Goal: Task Accomplishment & Management: Use online tool/utility

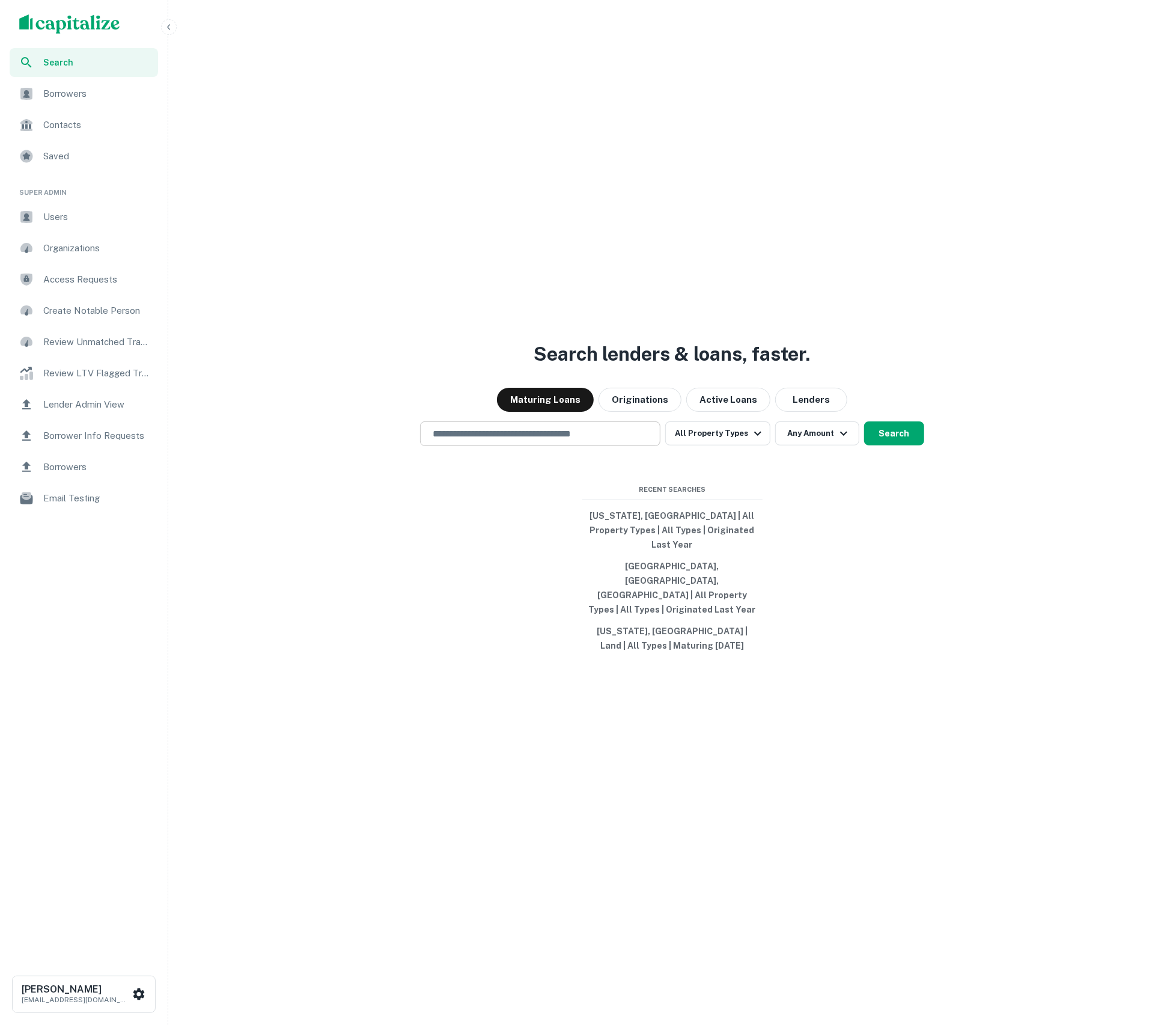
click at [605, 441] on input "text" at bounding box center [540, 434] width 230 height 14
click at [693, 412] on button "Active Loans" at bounding box center [728, 399] width 84 height 24
click at [586, 441] on input "text" at bounding box center [540, 434] width 230 height 14
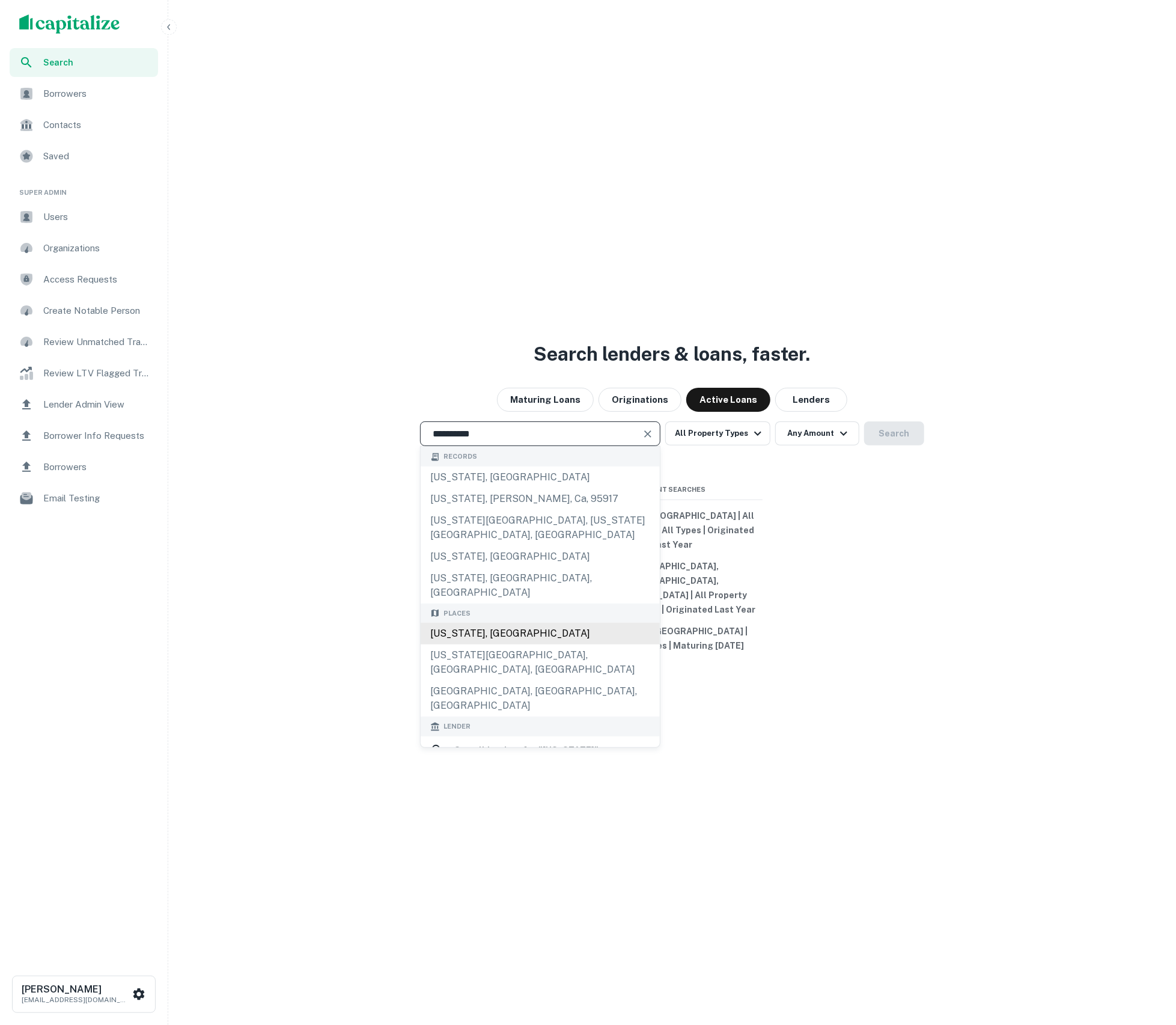
click at [588, 624] on div "[US_STATE], [GEOGRAPHIC_DATA]" at bounding box center [540, 634] width 239 height 22
type input "**********"
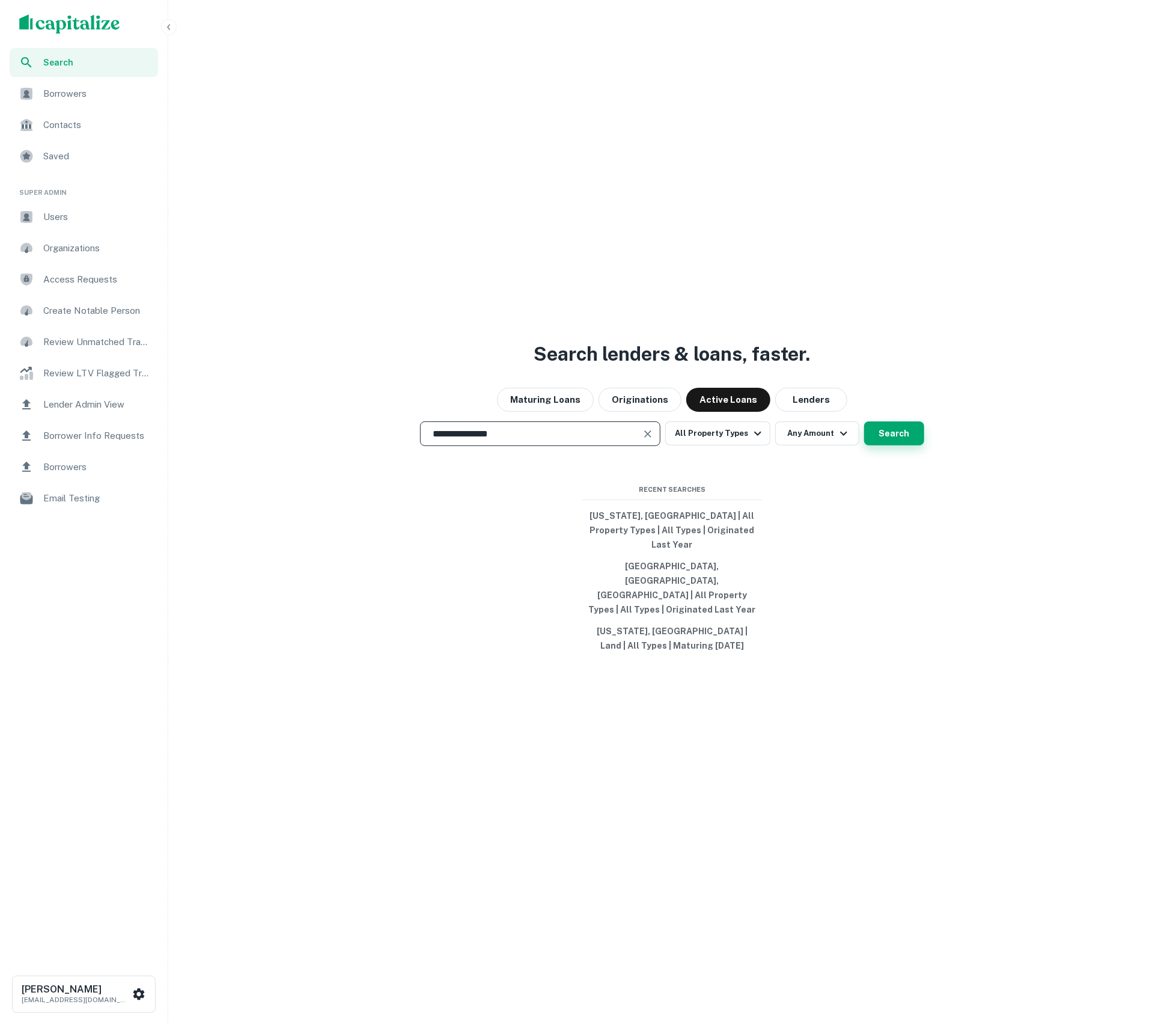
click at [895, 445] on button "Search" at bounding box center [894, 433] width 60 height 24
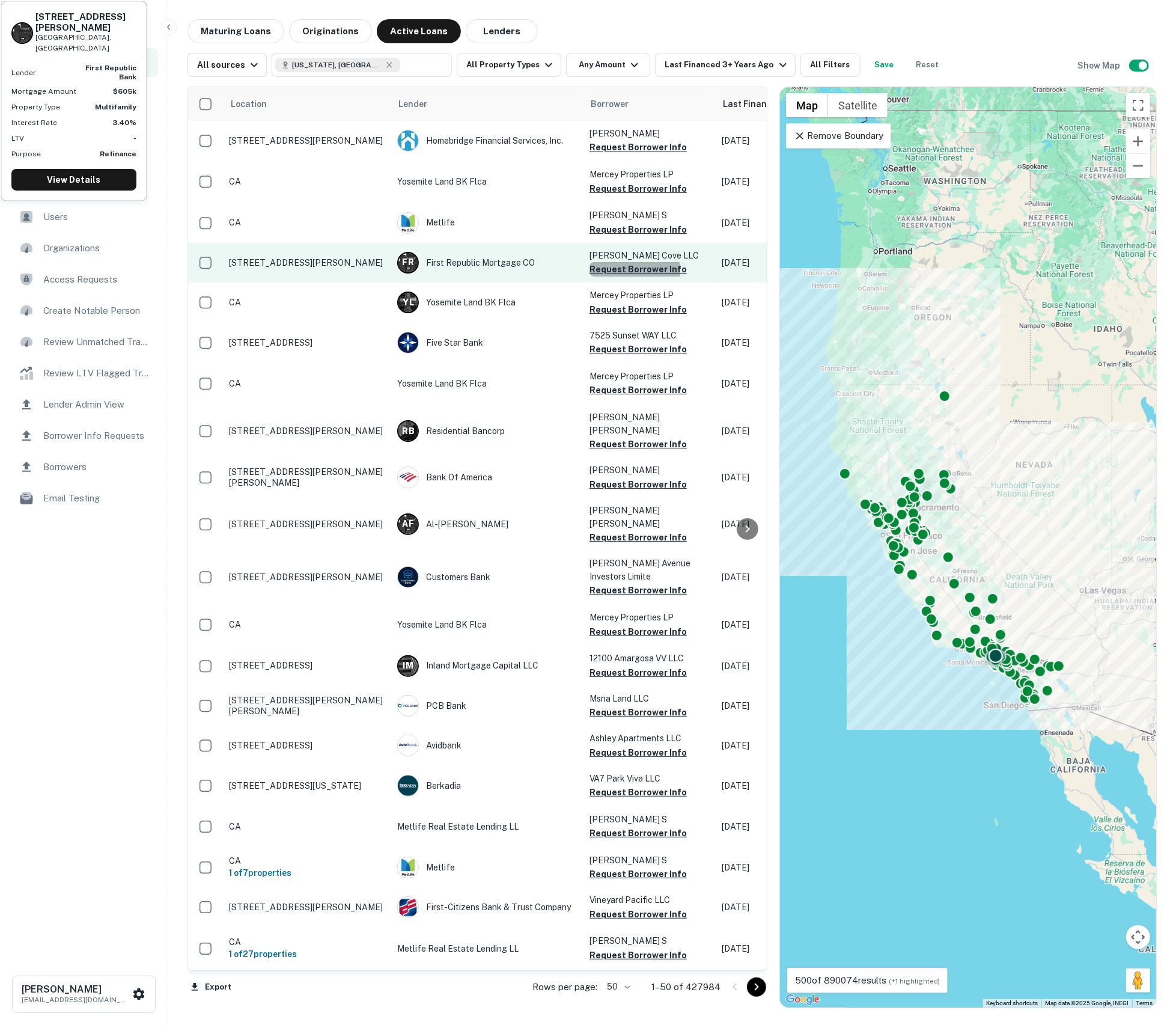
click at [605, 271] on button "Request Borrower Info" at bounding box center [638, 269] width 97 height 14
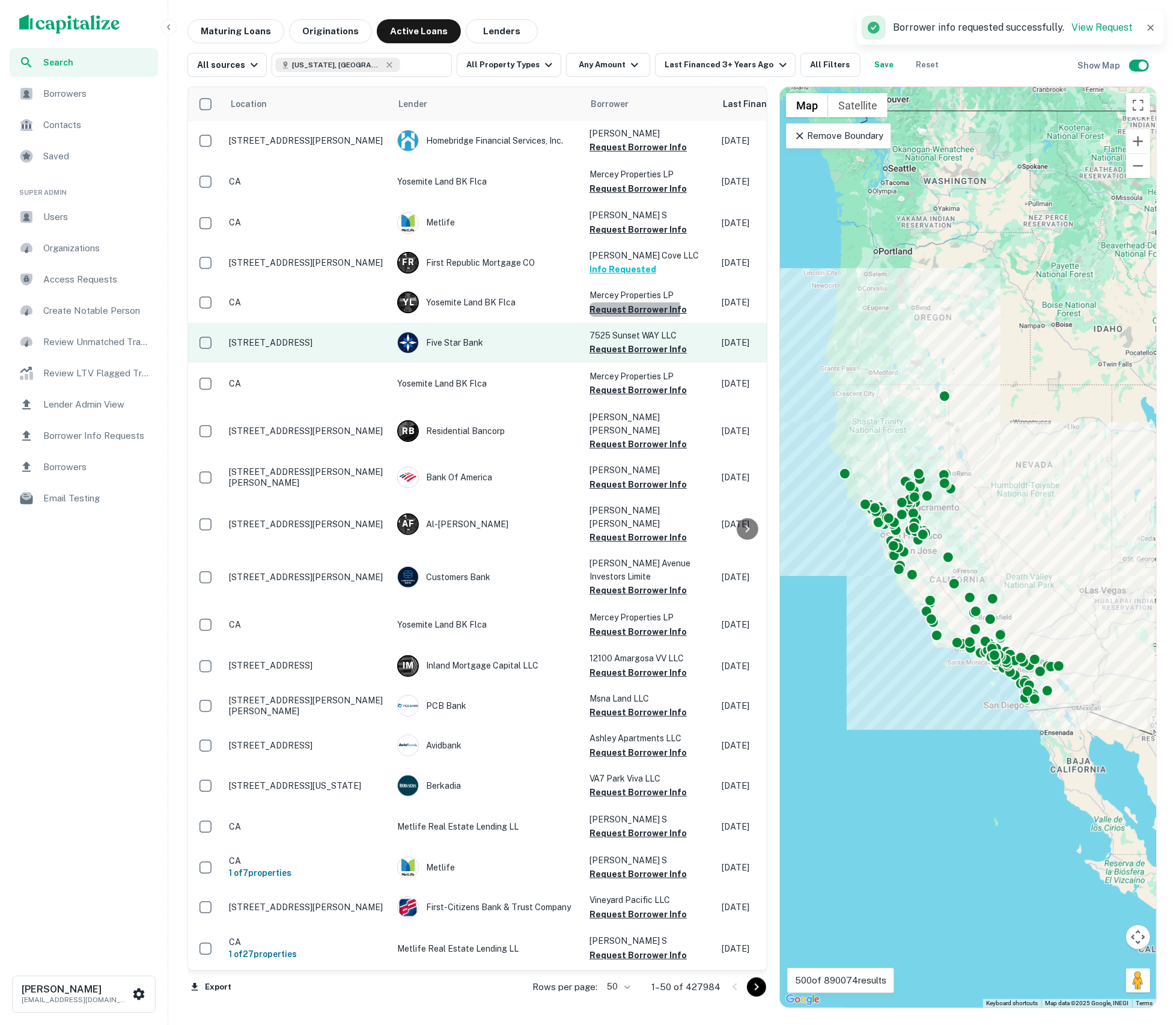
drag, startPoint x: 627, startPoint y: 308, endPoint x: 619, endPoint y: 328, distance: 21.5
click at [627, 308] on button "Request Borrower Info" at bounding box center [638, 310] width 97 height 14
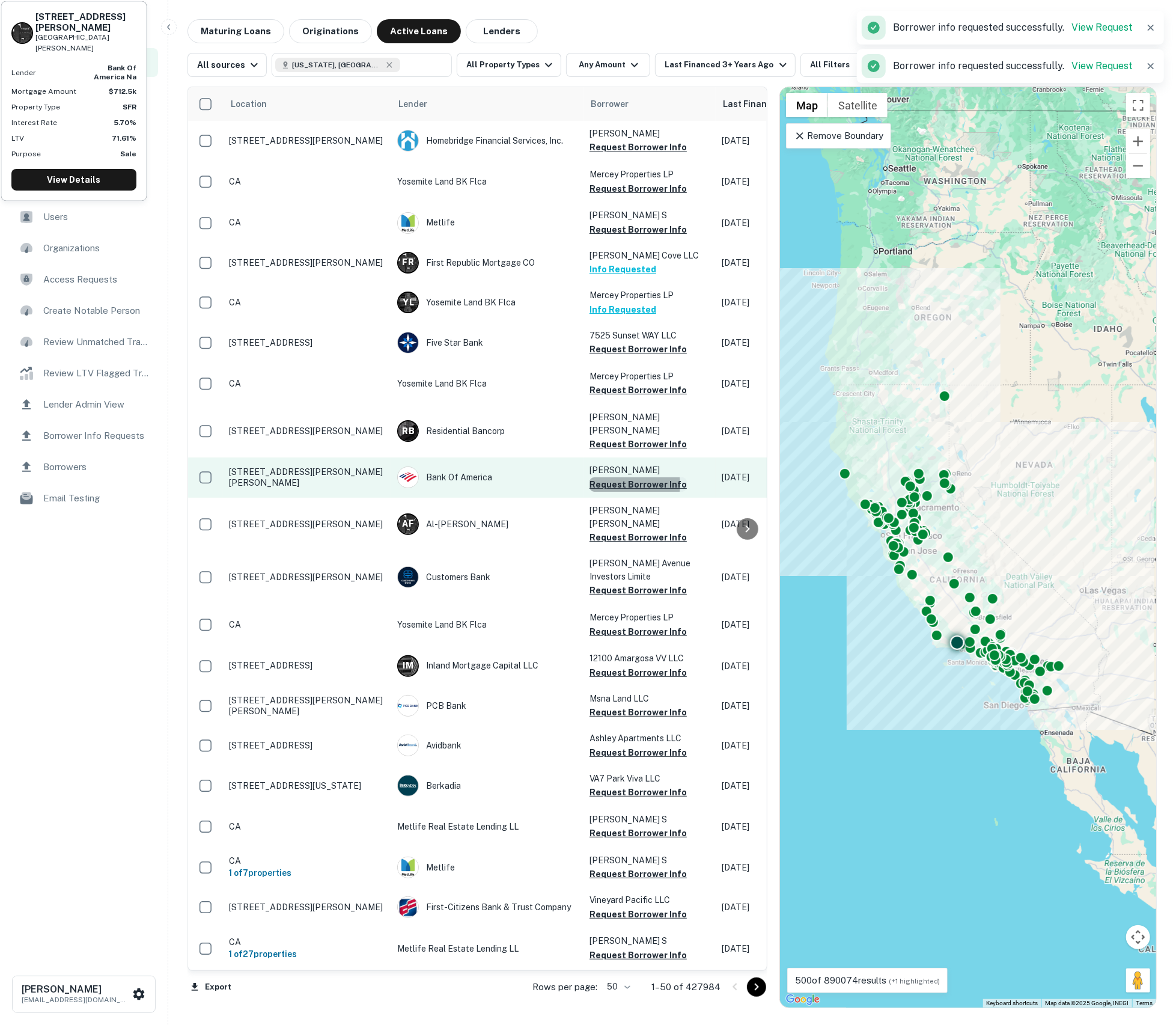
click at [628, 478] on button "Request Borrower Info" at bounding box center [638, 485] width 97 height 14
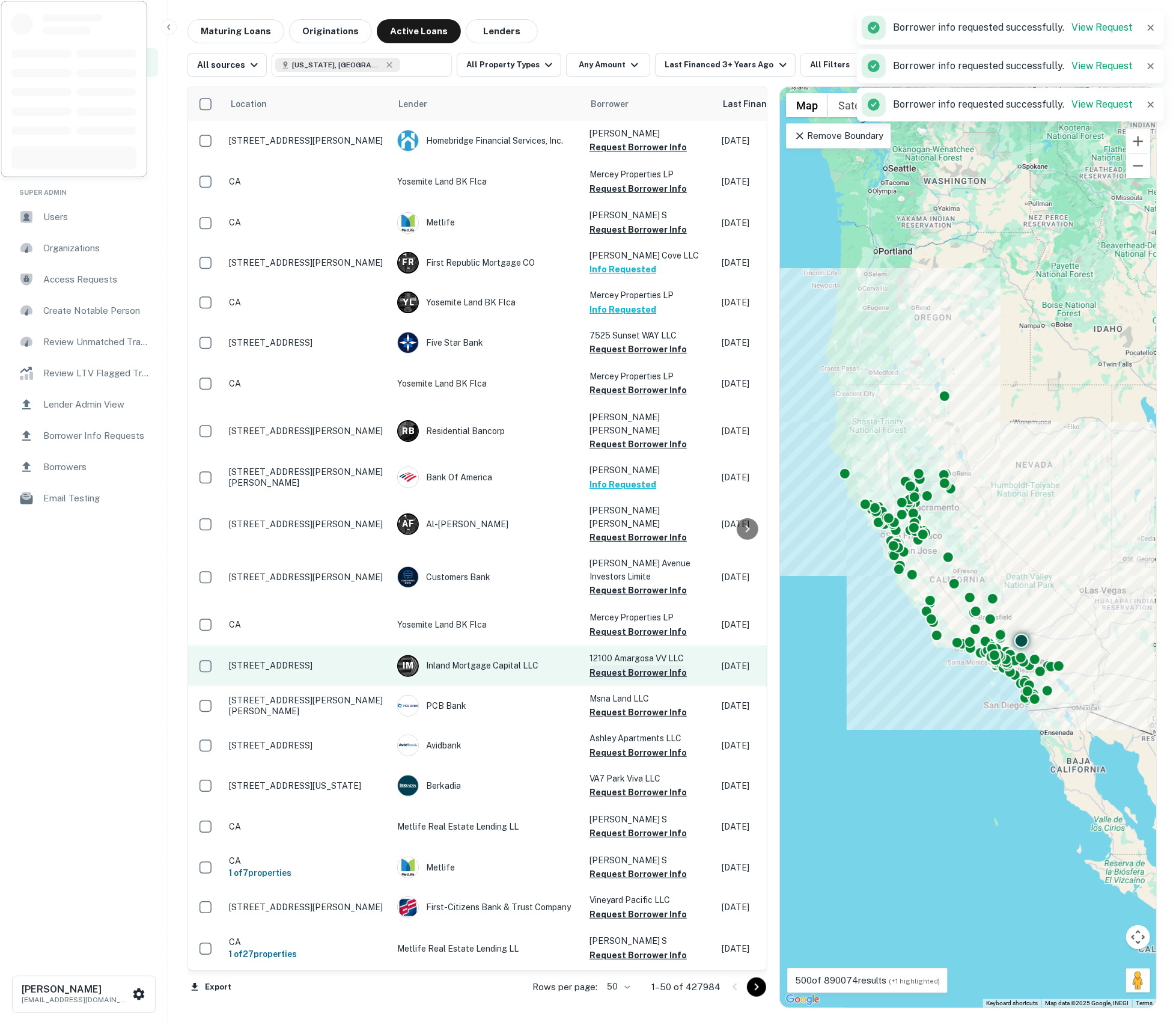
click at [637, 666] on button "Request Borrower Info" at bounding box center [638, 673] width 97 height 14
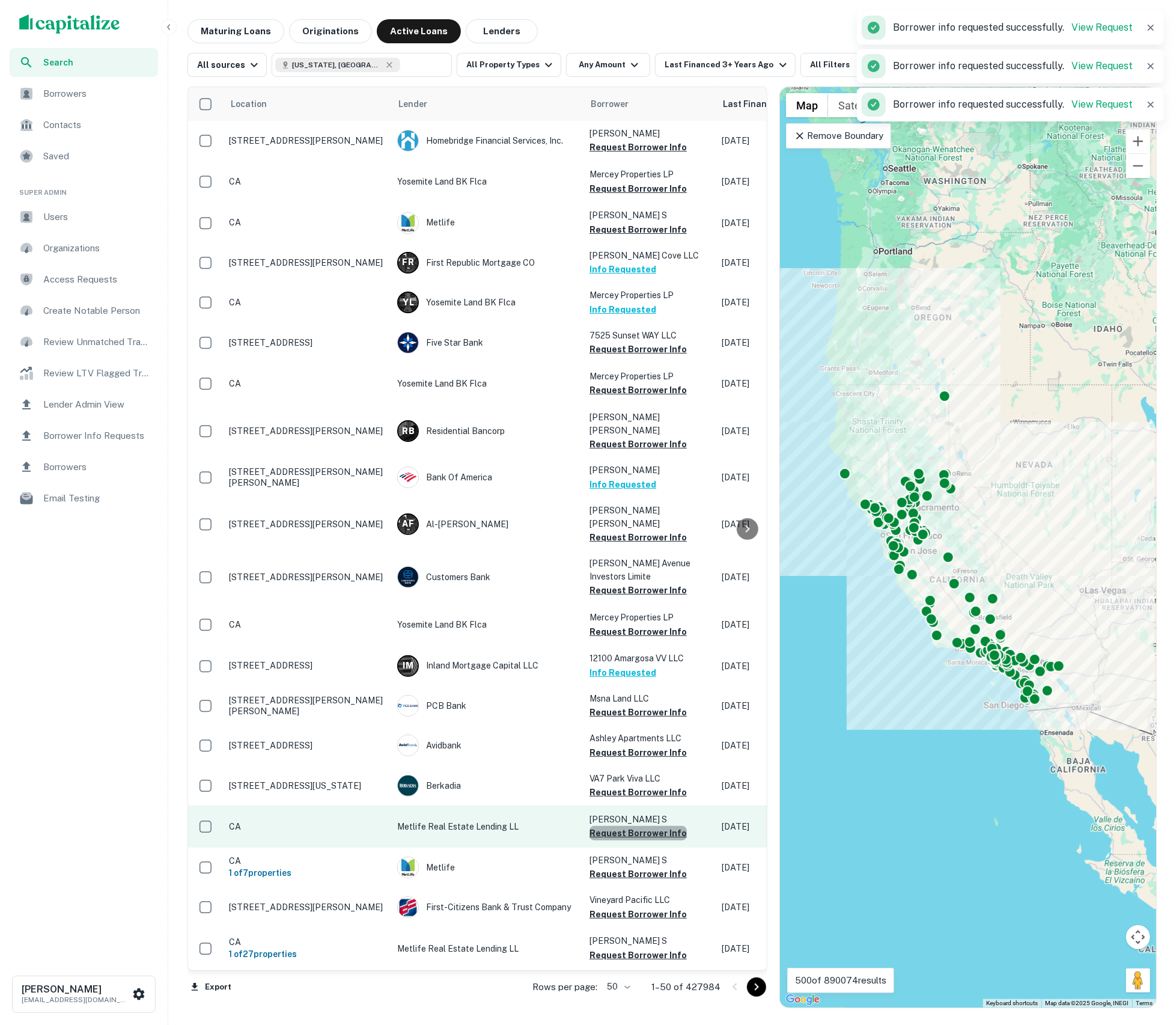
click at [645, 826] on button "Request Borrower Info" at bounding box center [638, 833] width 97 height 14
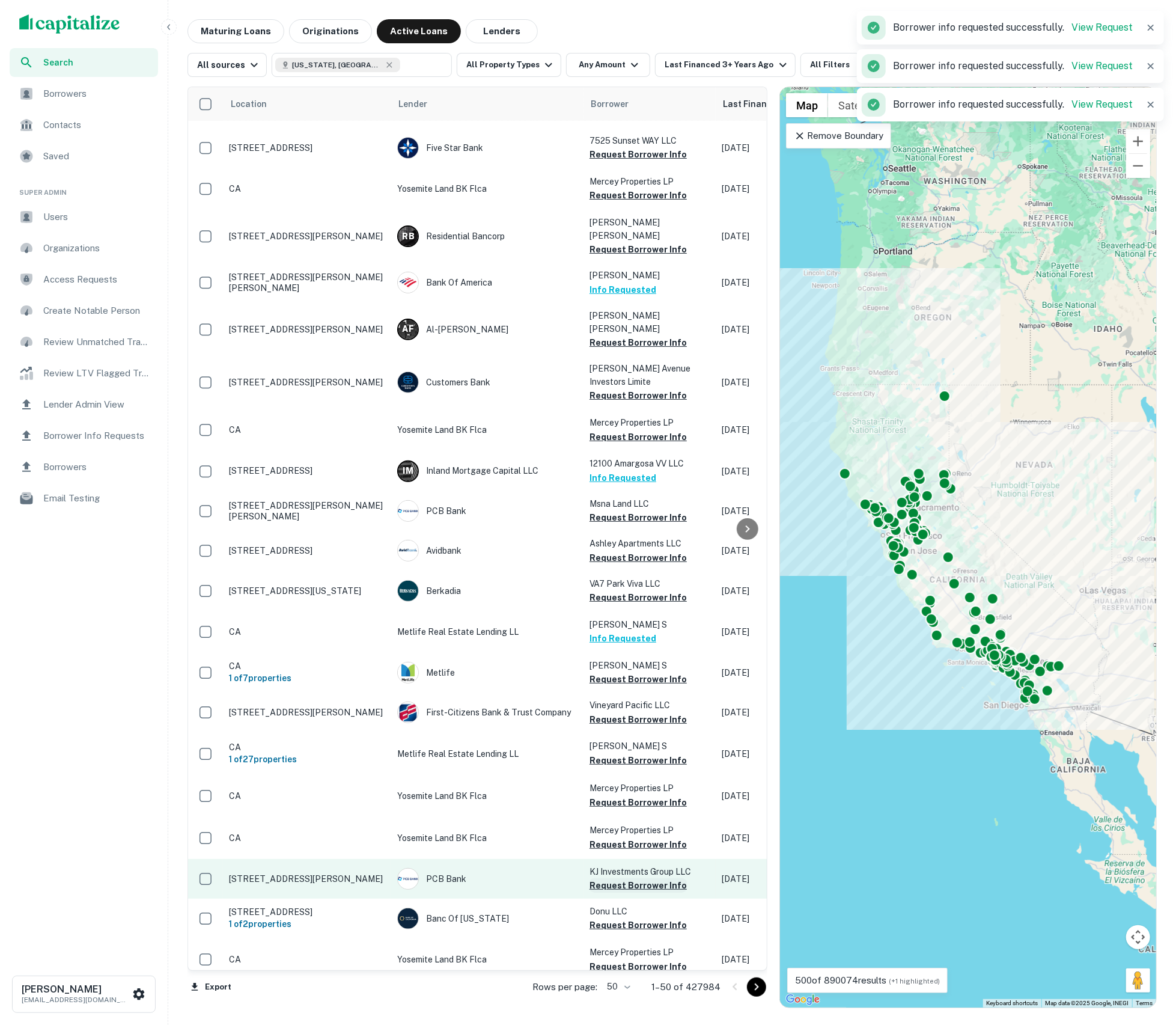
scroll to position [205, 0]
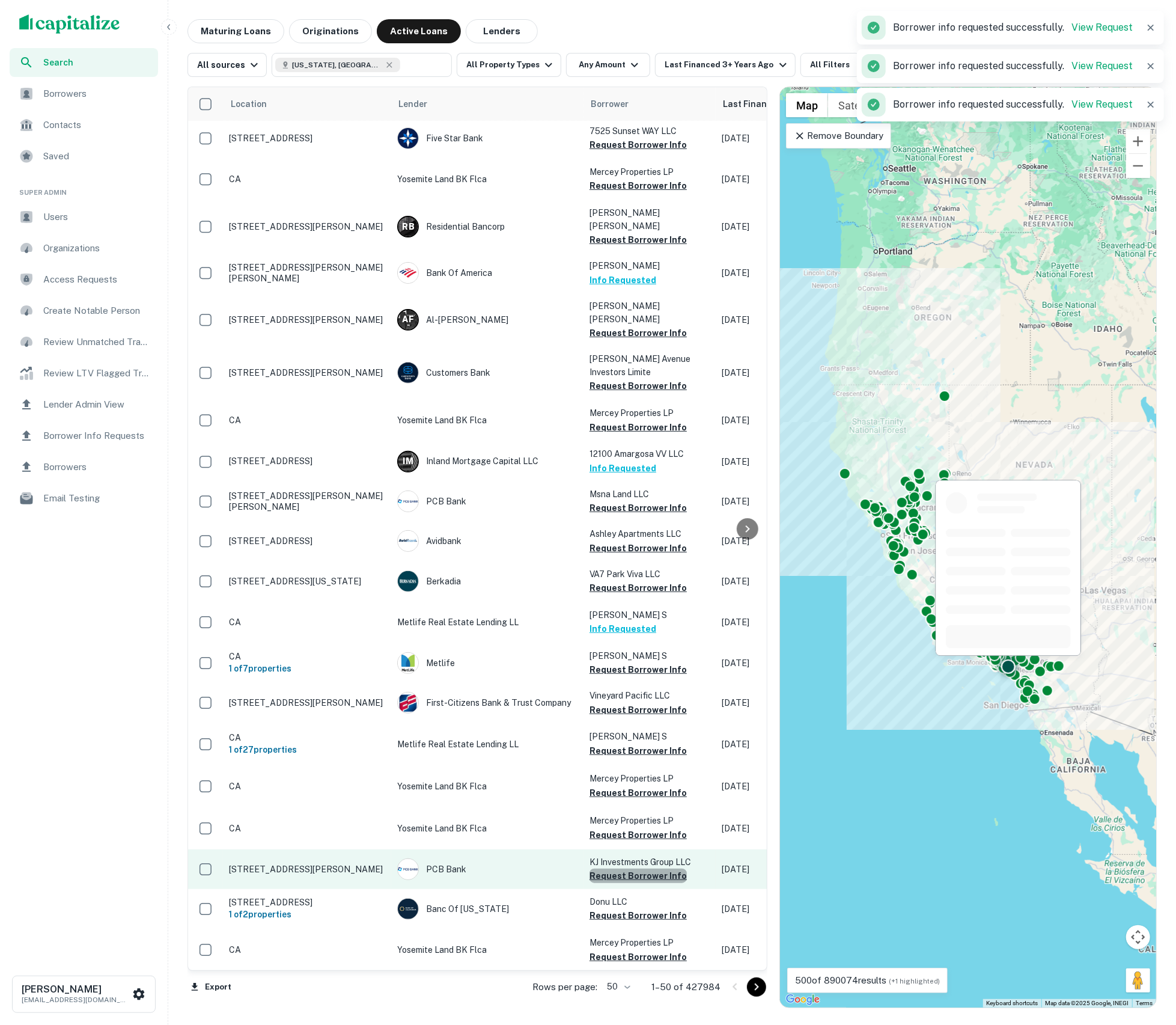
click at [645, 869] on button "Request Borrower Info" at bounding box center [638, 876] width 97 height 14
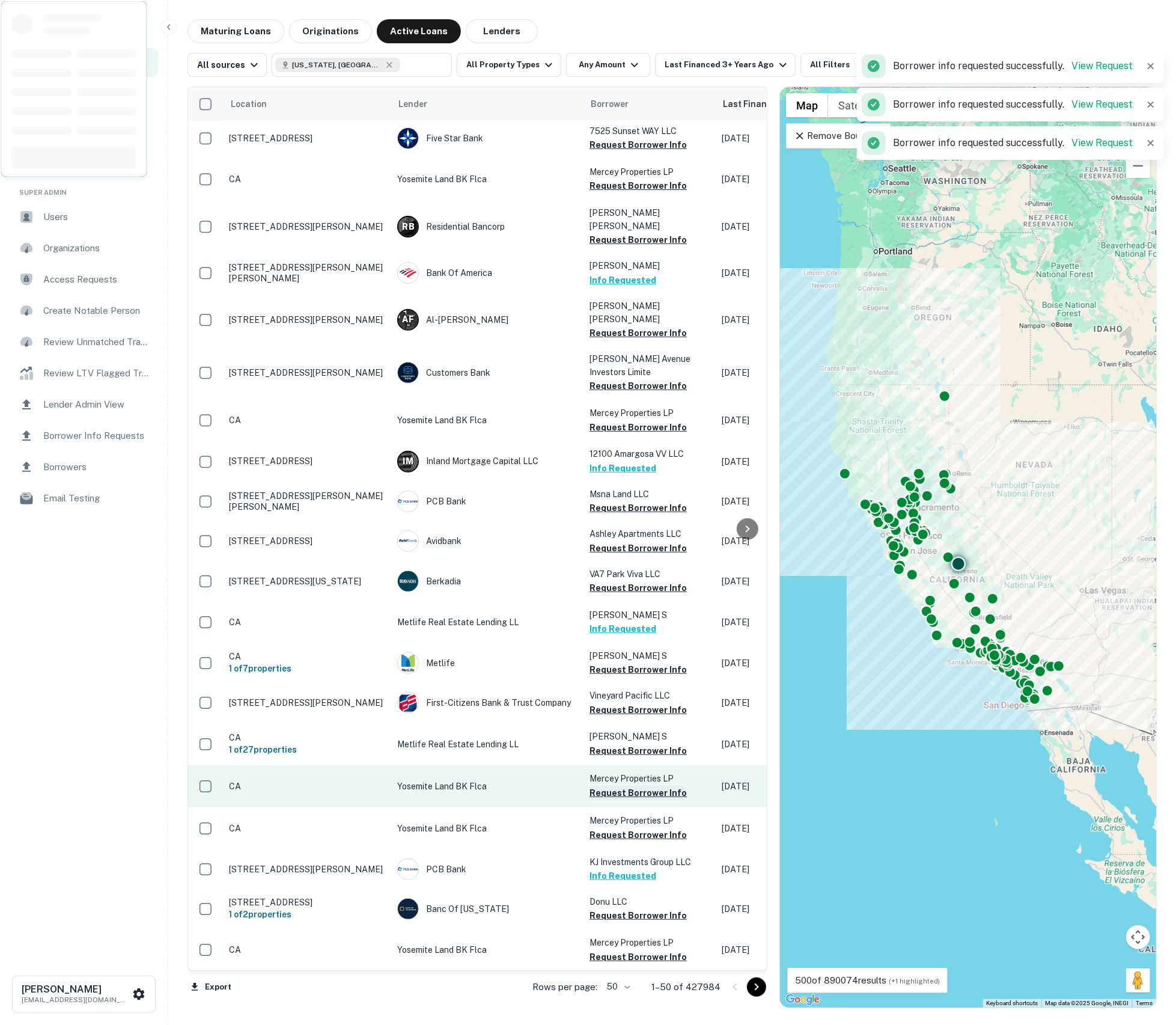
scroll to position [710, 0]
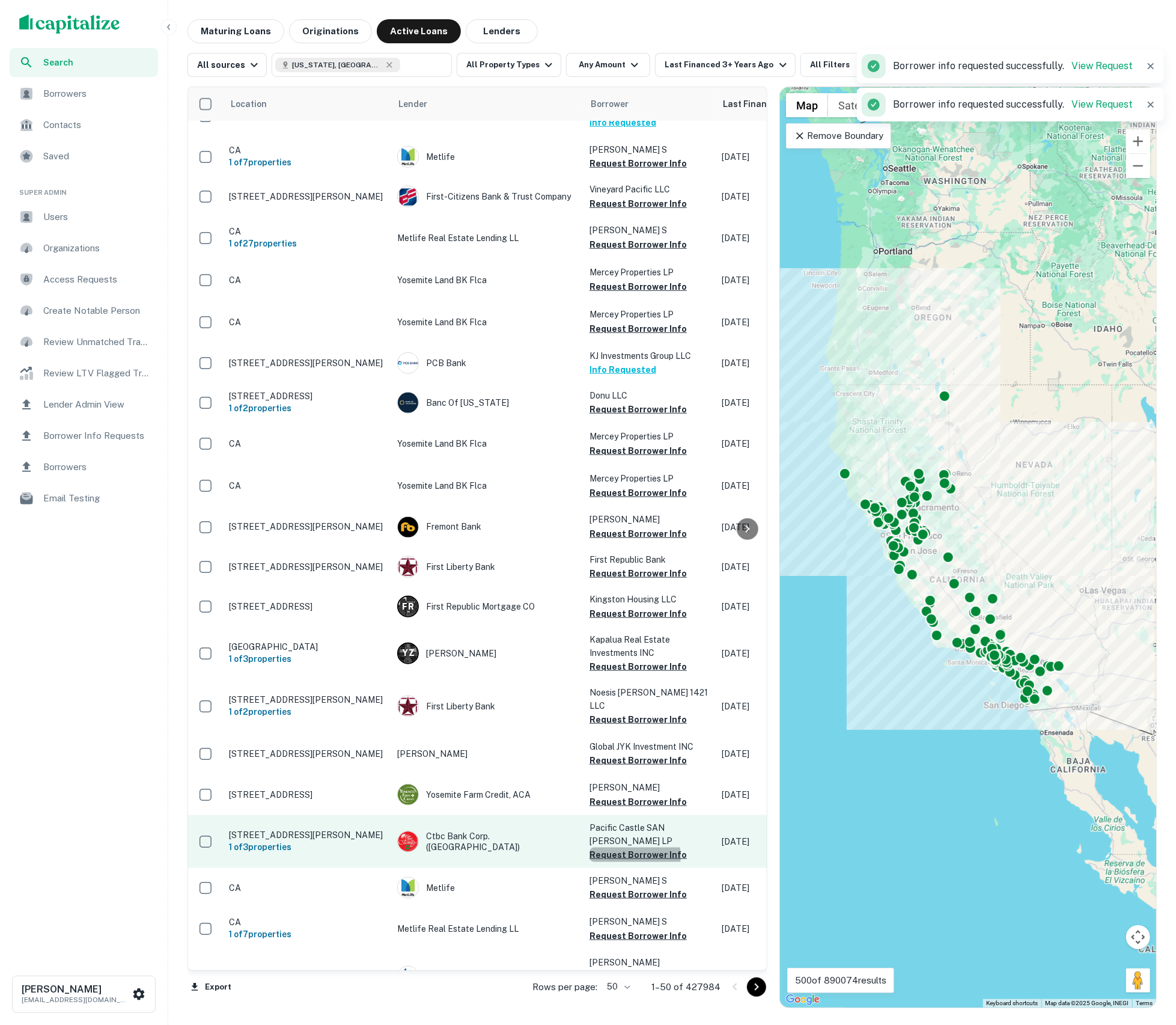
click at [634, 848] on button "Request Borrower Info" at bounding box center [638, 855] width 97 height 14
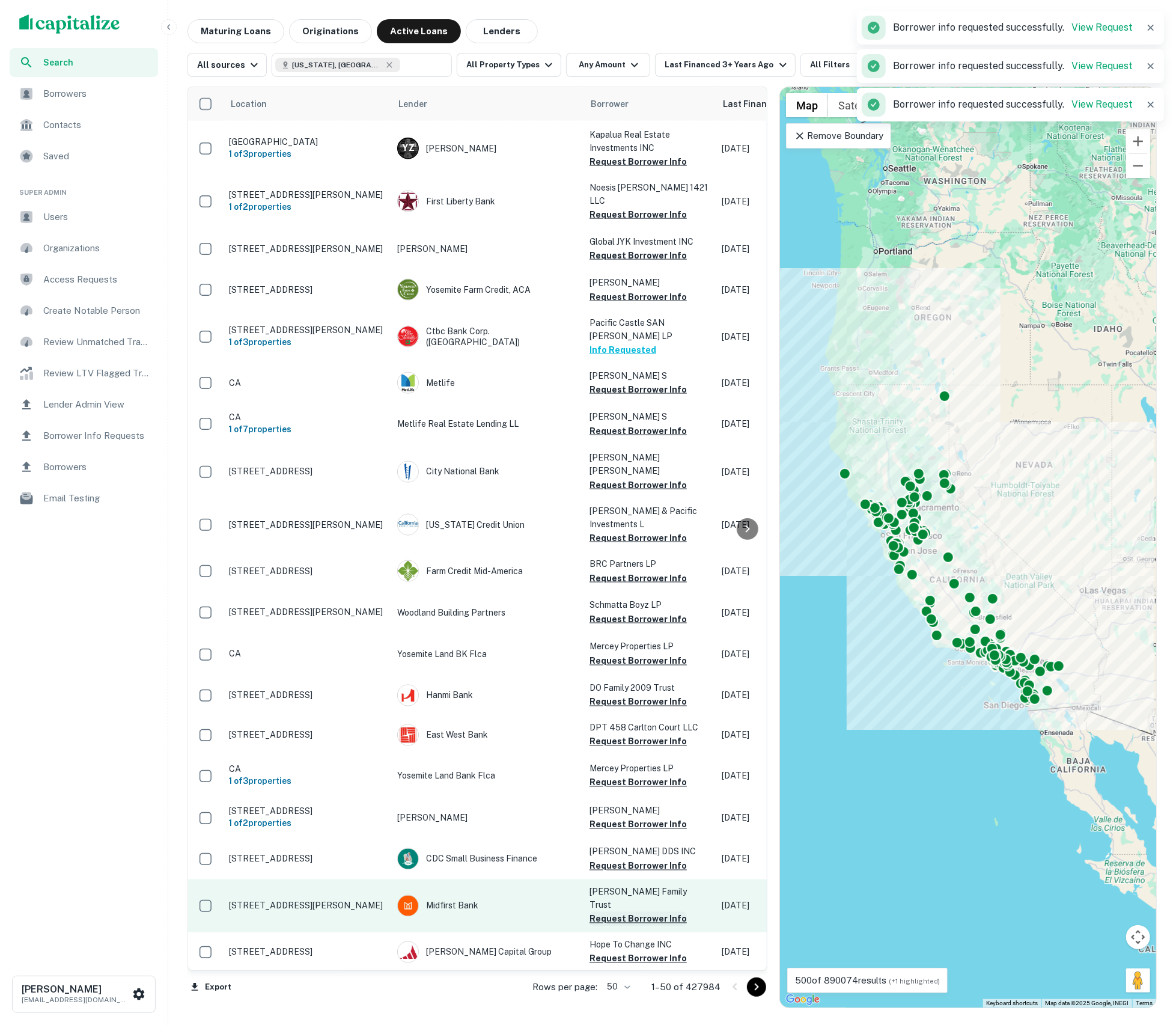
scroll to position [1200, 0]
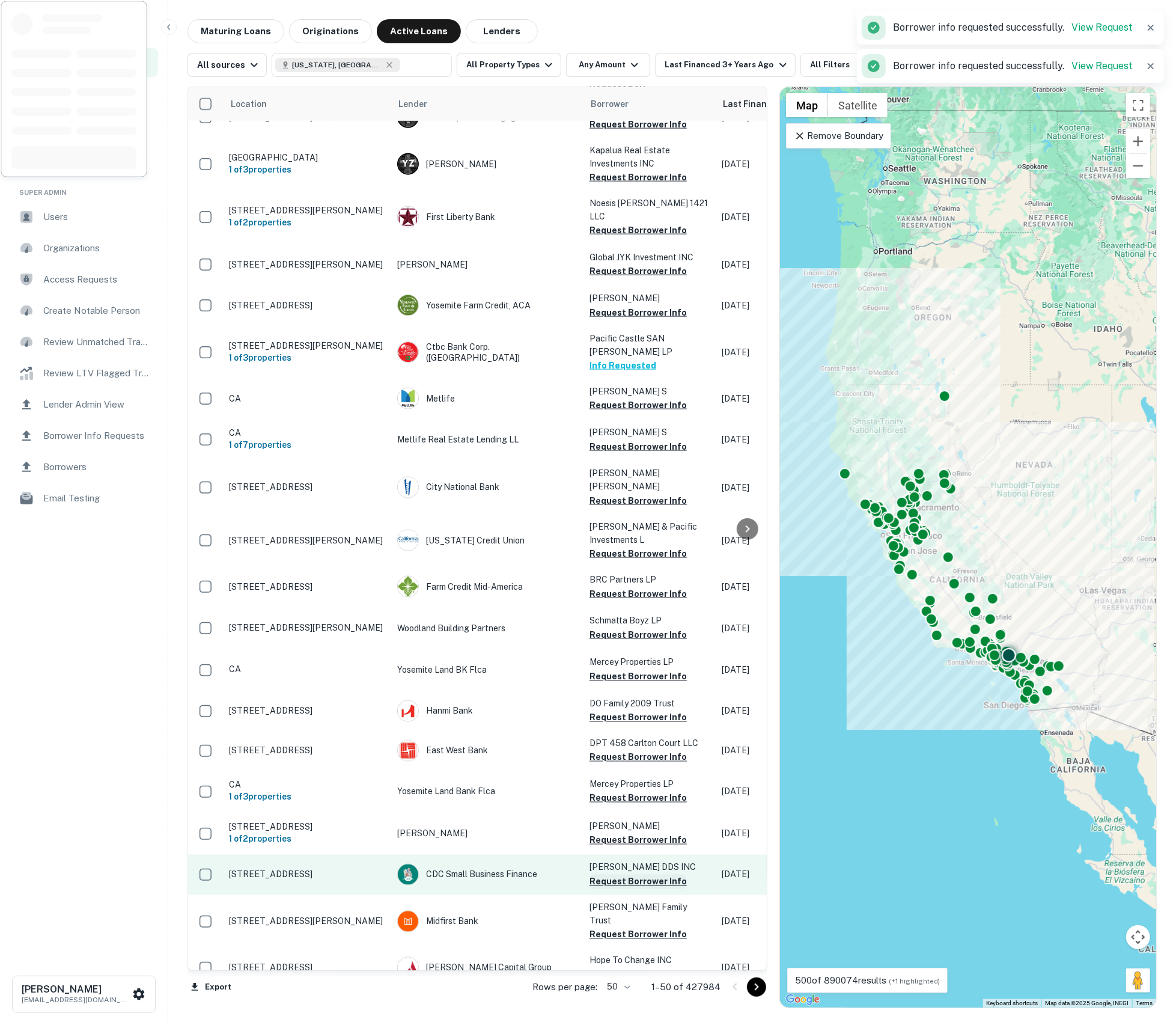
click at [647, 874] on button "Request Borrower Info" at bounding box center [638, 882] width 97 height 14
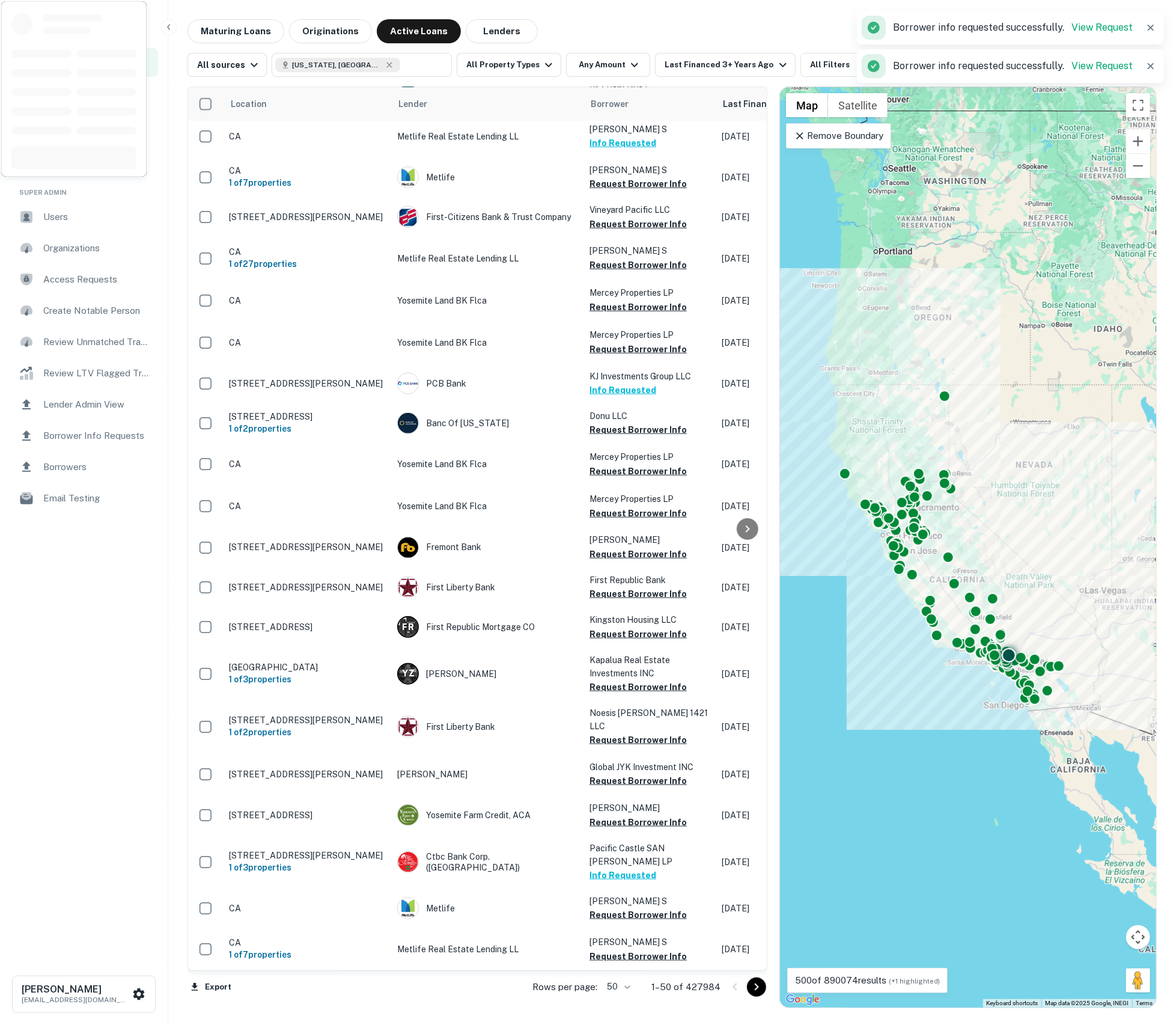
scroll to position [681, 0]
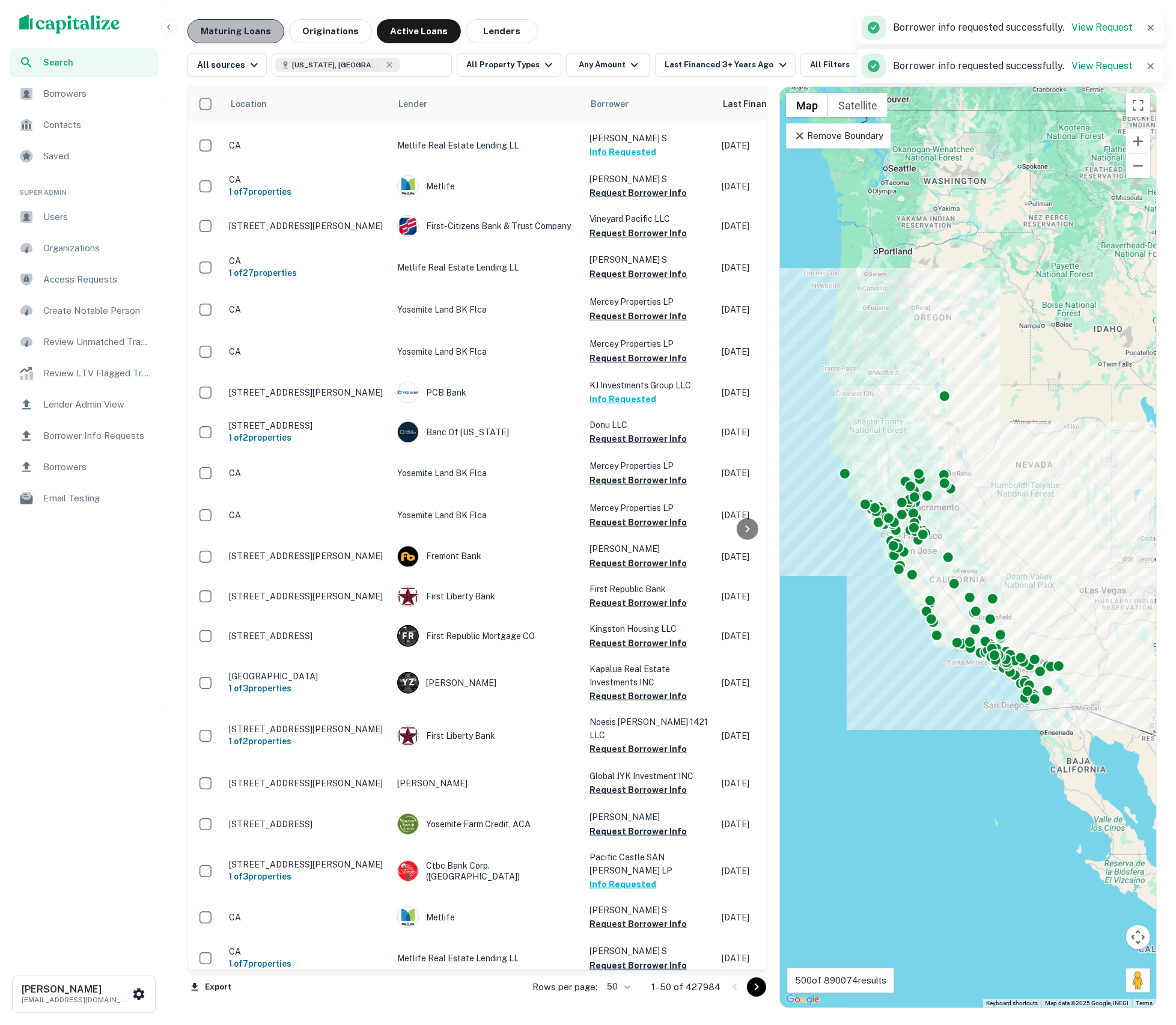
click at [259, 30] on button "Maturing Loans" at bounding box center [235, 31] width 96 height 24
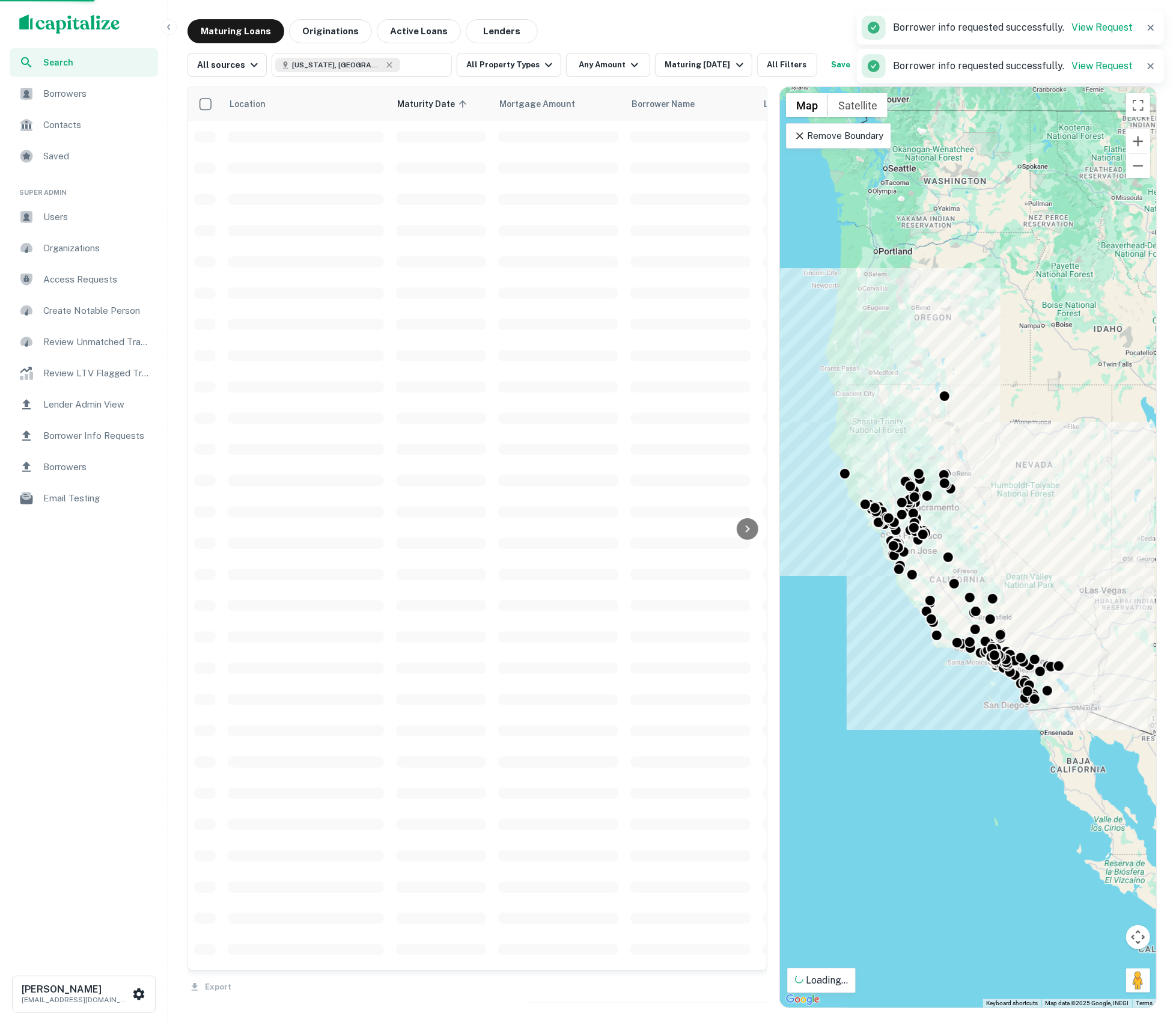
scroll to position [681, 0]
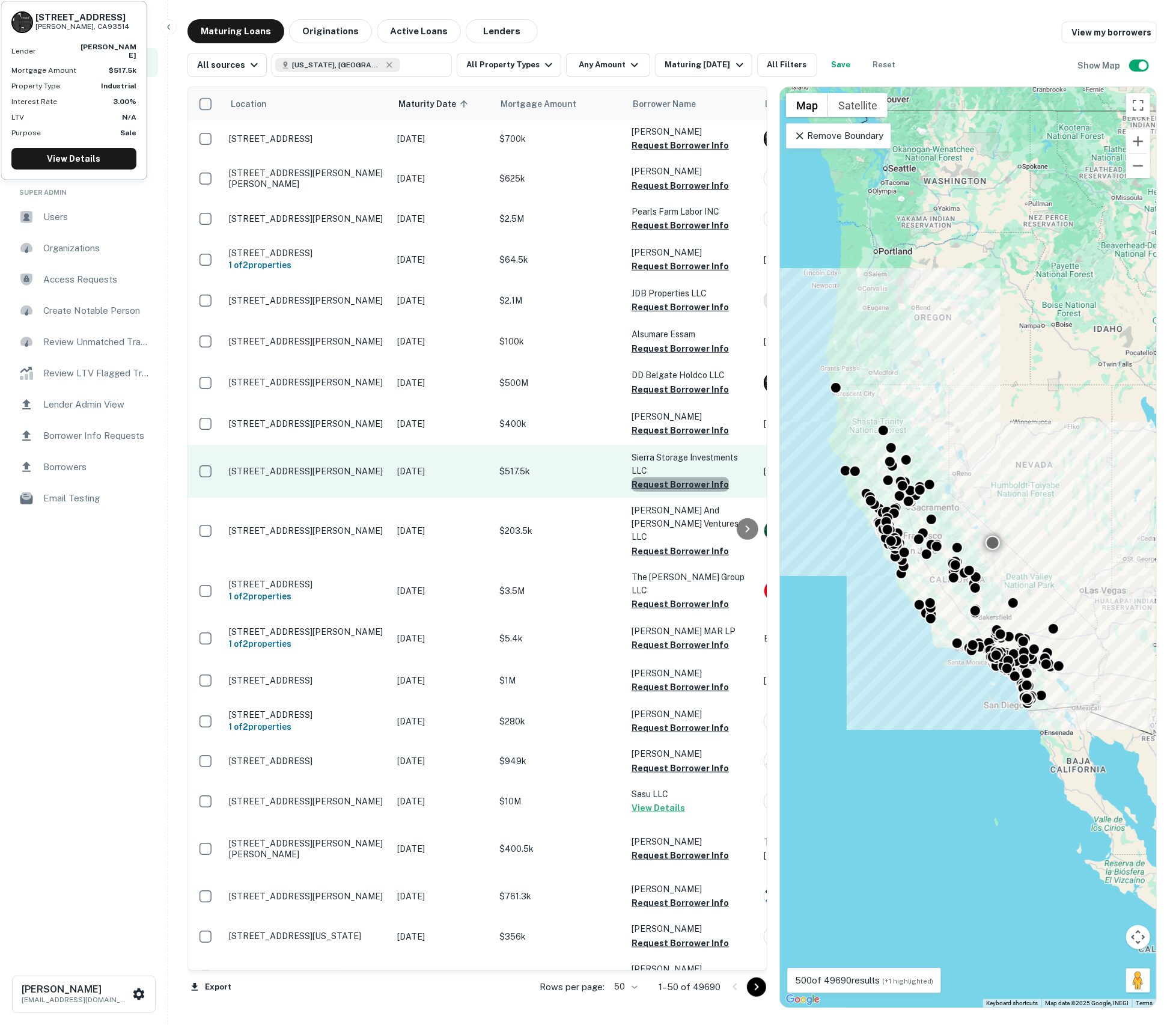
click at [696, 478] on button "Request Borrower Info" at bounding box center [680, 485] width 97 height 14
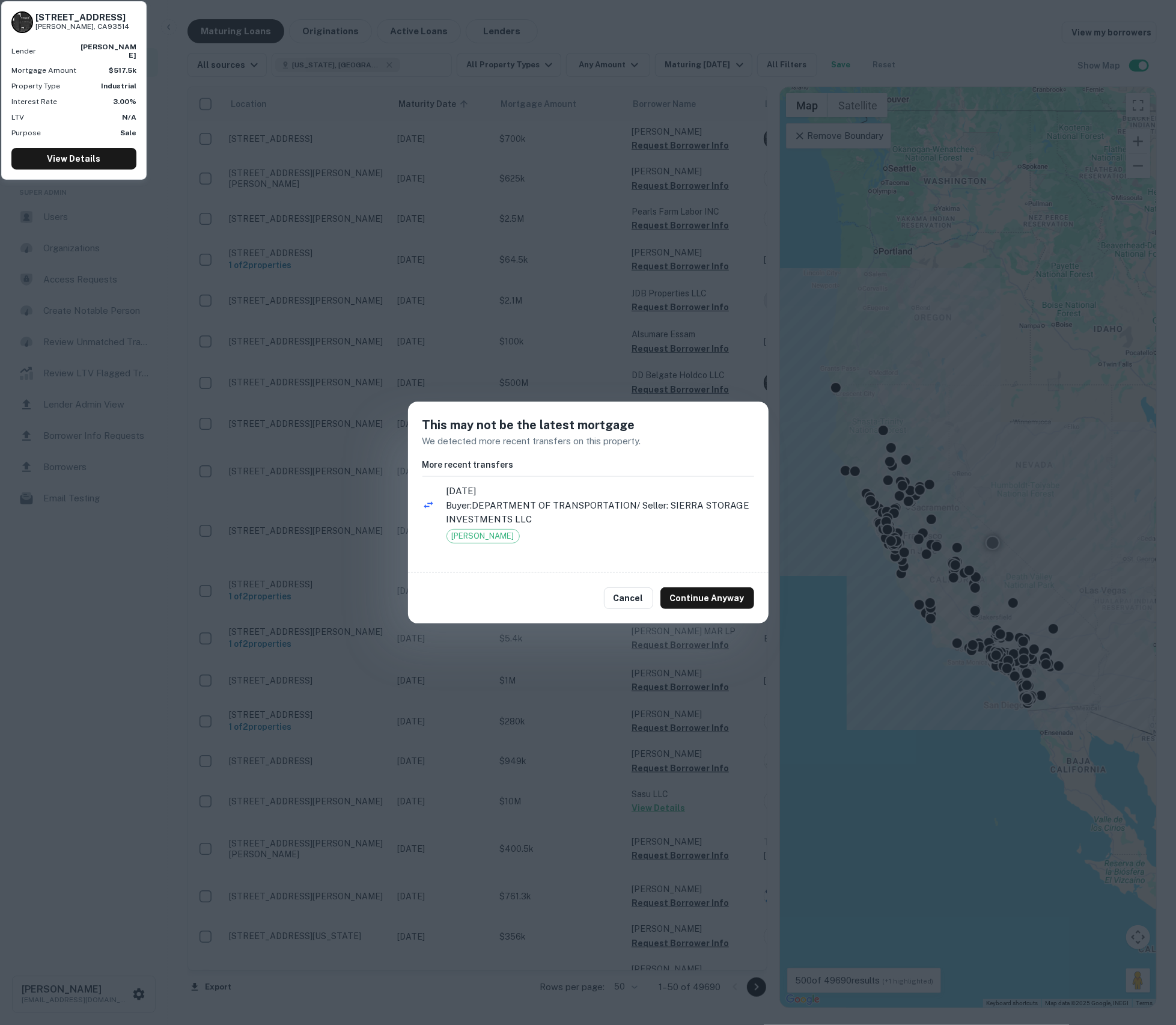
click at [332, 406] on div "This may not be the latest mortgage We detected more recent transfers on this p…" at bounding box center [588, 512] width 1176 height 1025
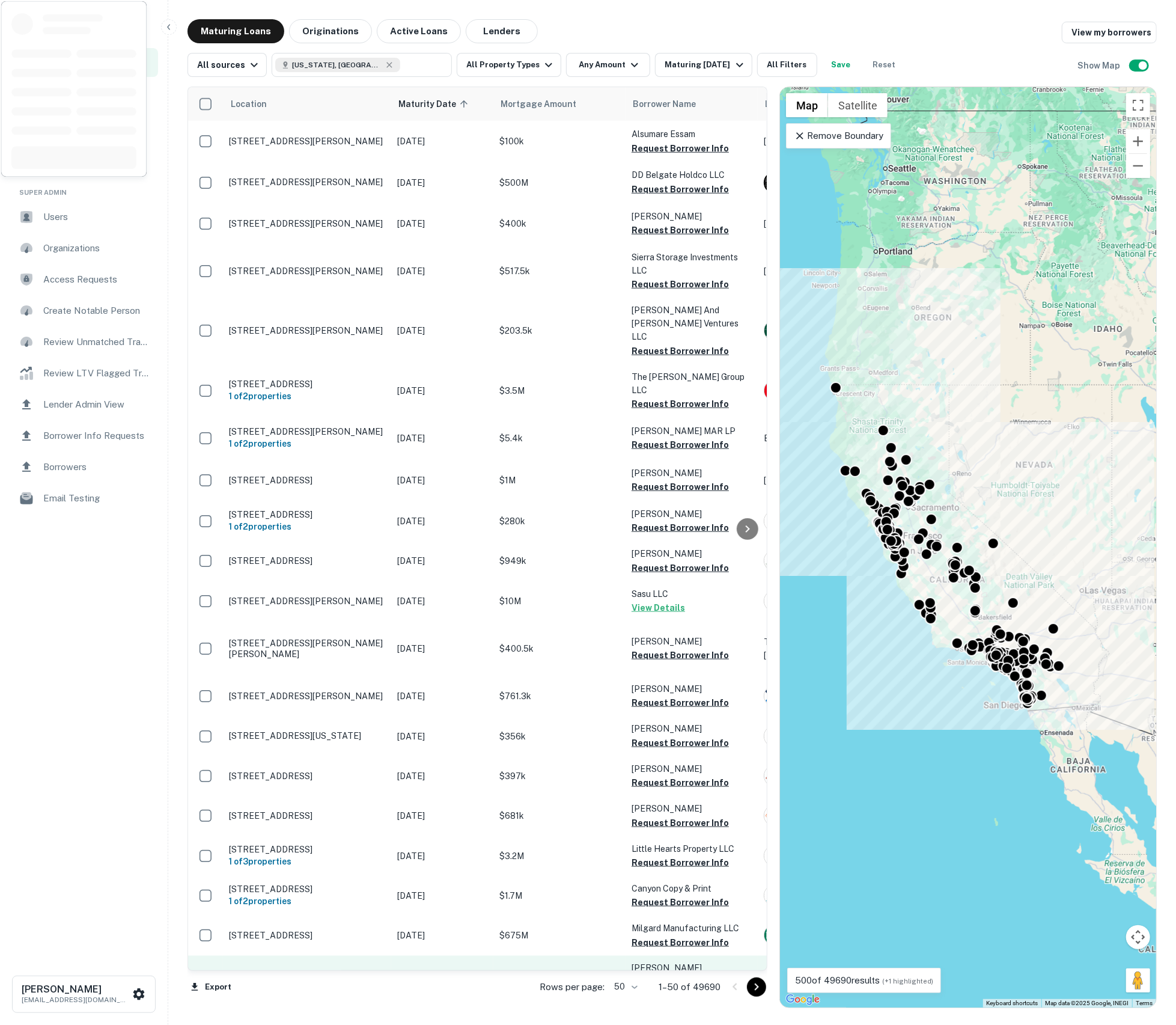
scroll to position [1215, 0]
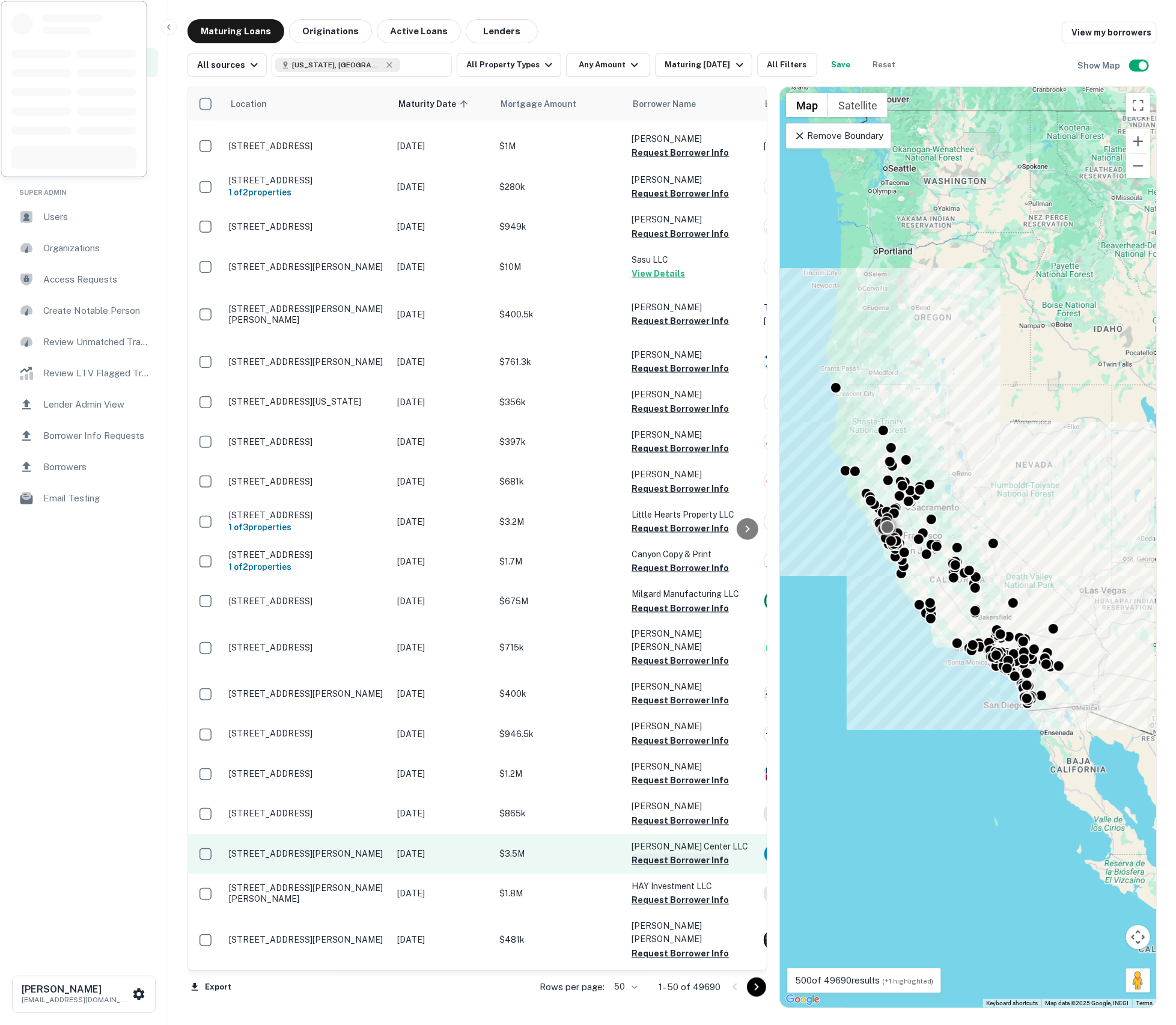
click at [696, 854] on button "Request Borrower Info" at bounding box center [680, 861] width 97 height 14
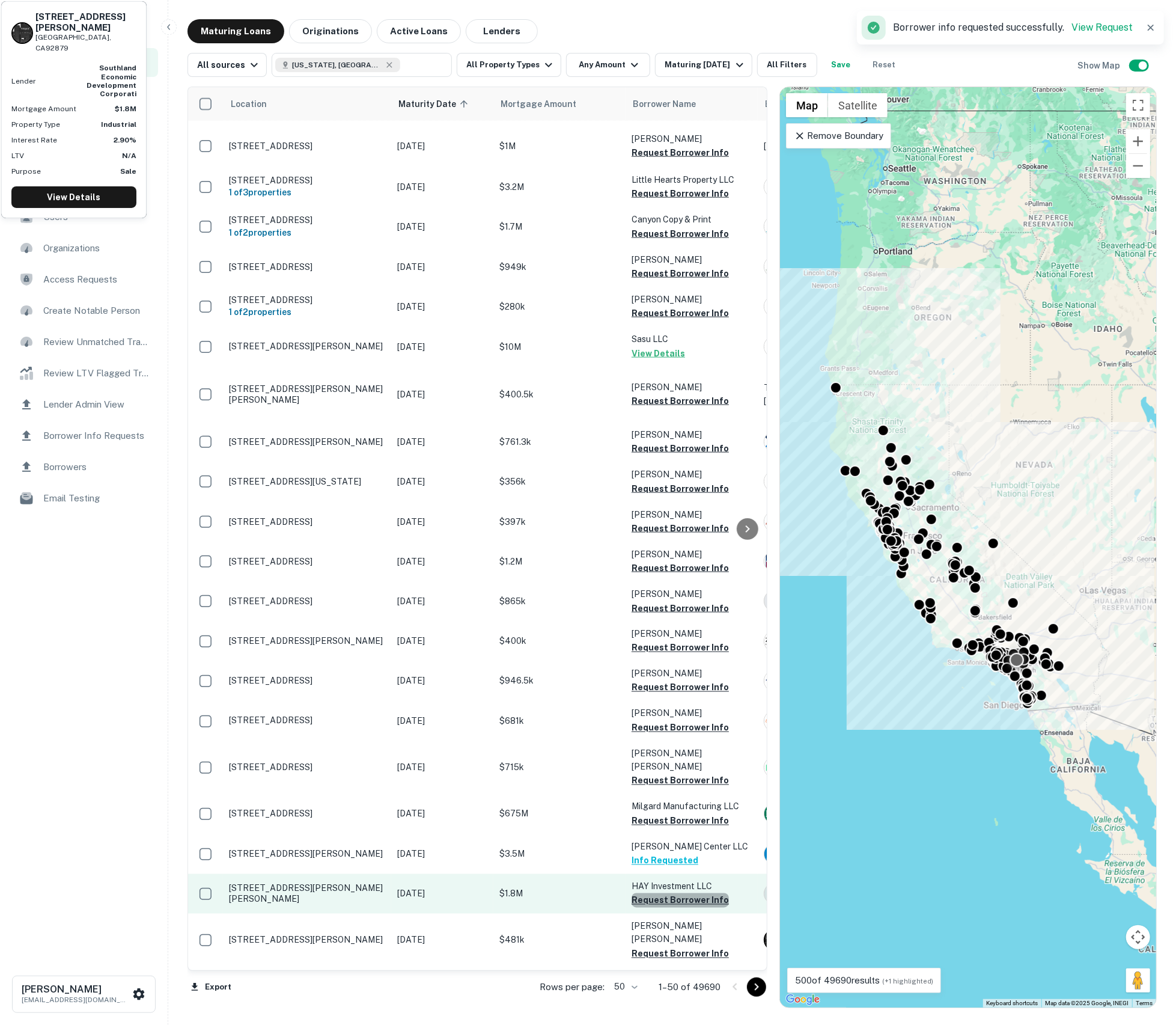
click at [688, 893] on button "Request Borrower Info" at bounding box center [680, 900] width 97 height 14
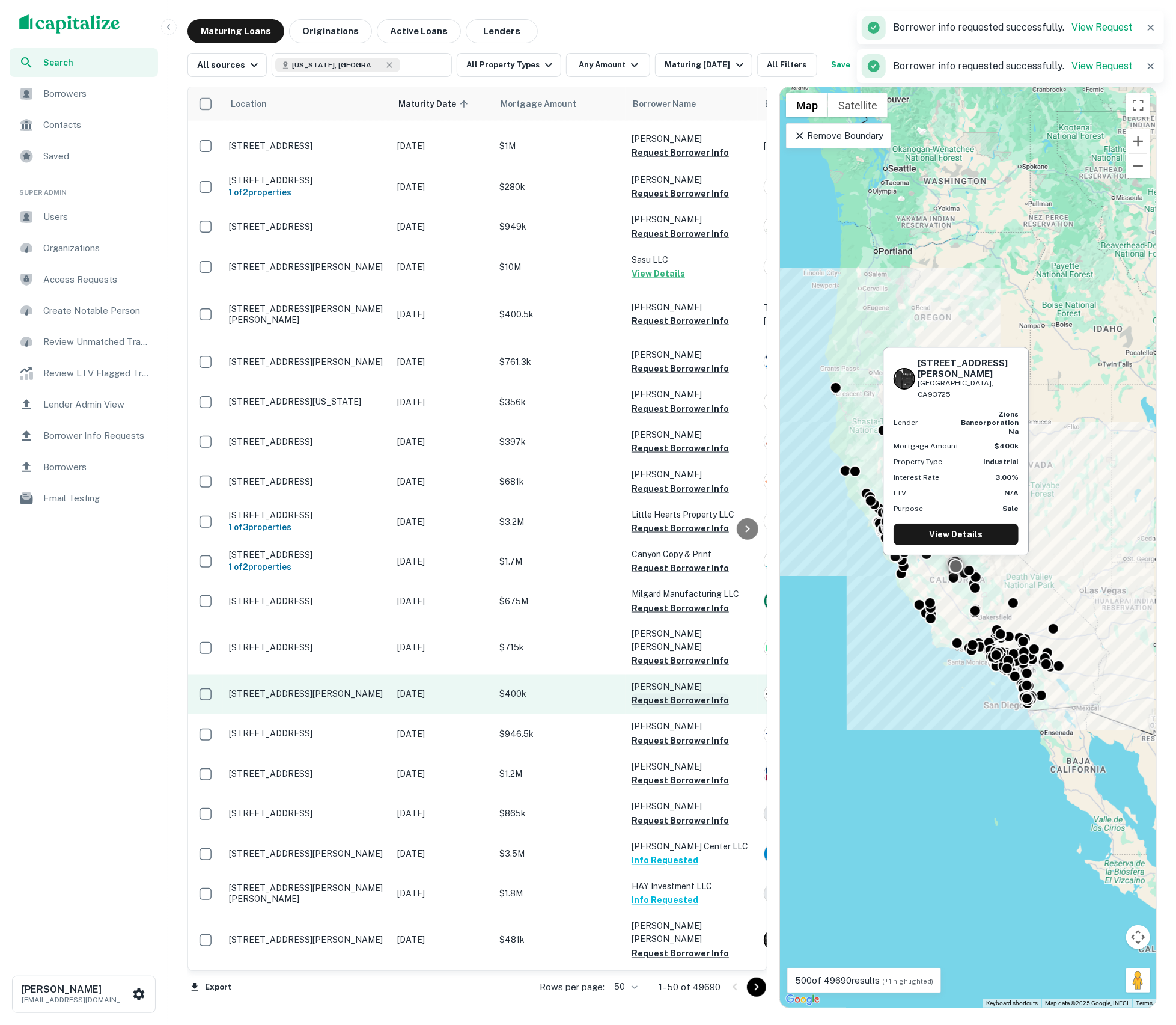
scroll to position [0, 0]
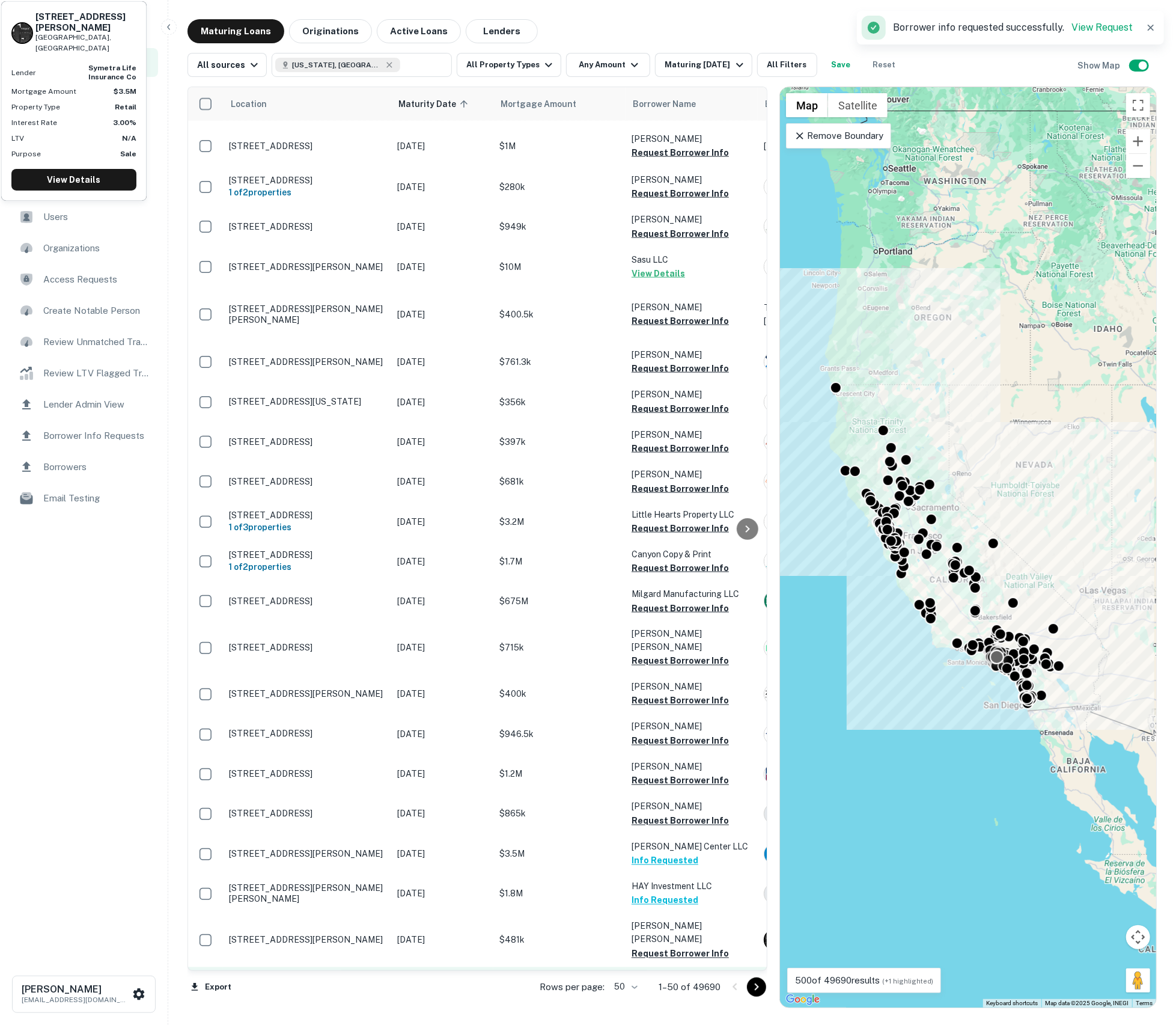
click at [678, 986] on button "Request Borrower Info" at bounding box center [680, 993] width 97 height 14
